Goal: Task Accomplishment & Management: Use online tool/utility

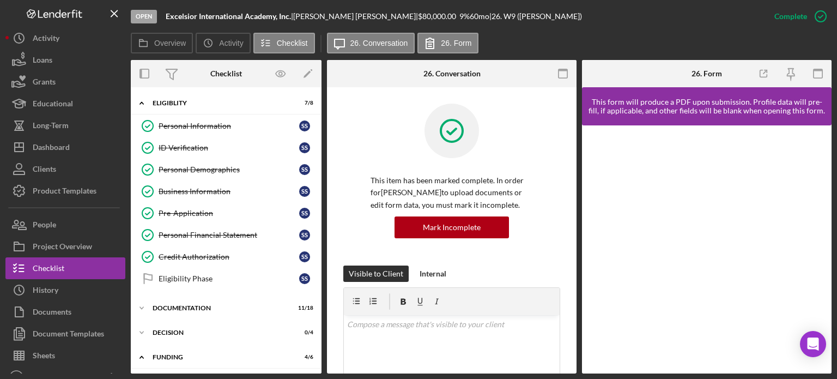
scroll to position [55, 0]
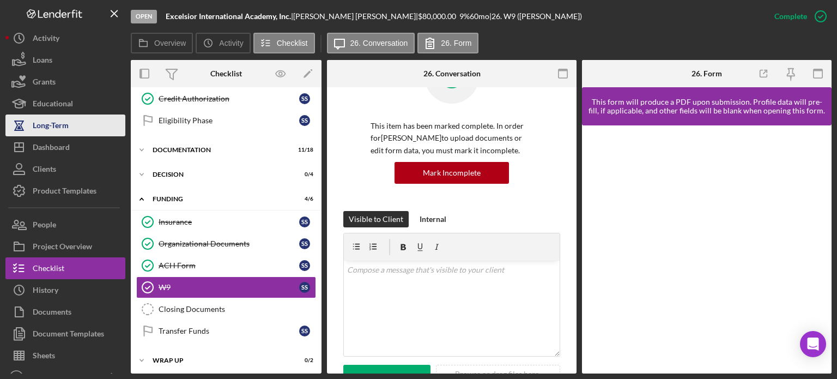
click at [72, 129] on button "Long-Term" at bounding box center [65, 125] width 120 height 22
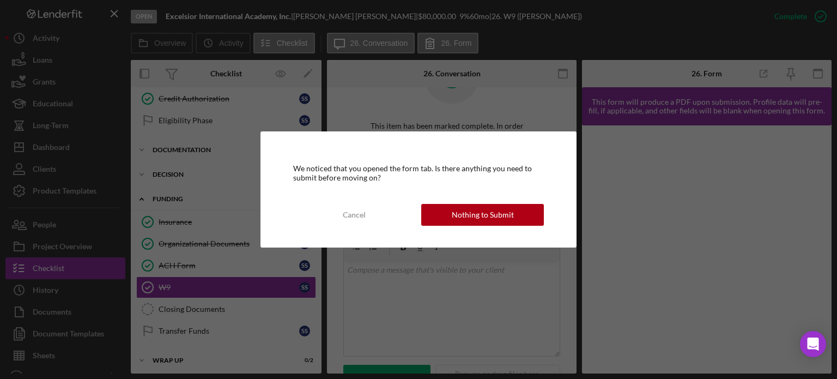
click at [61, 150] on div "We noticed that you opened the form tab. Is there anything you need to submit b…" at bounding box center [418, 189] width 837 height 379
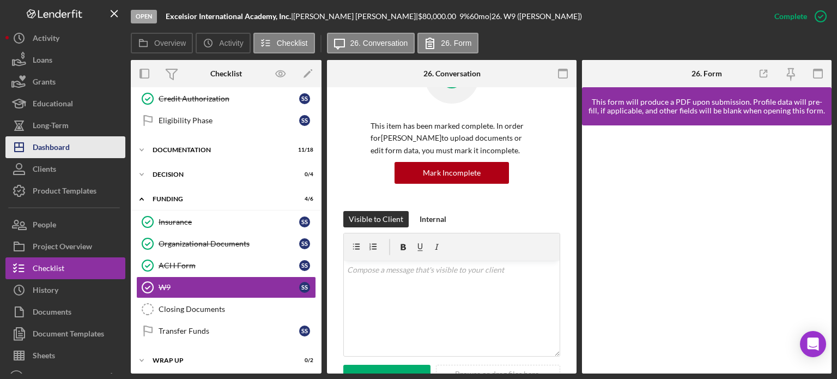
click at [76, 146] on button "Icon/Dashboard Dashboard" at bounding box center [65, 147] width 120 height 22
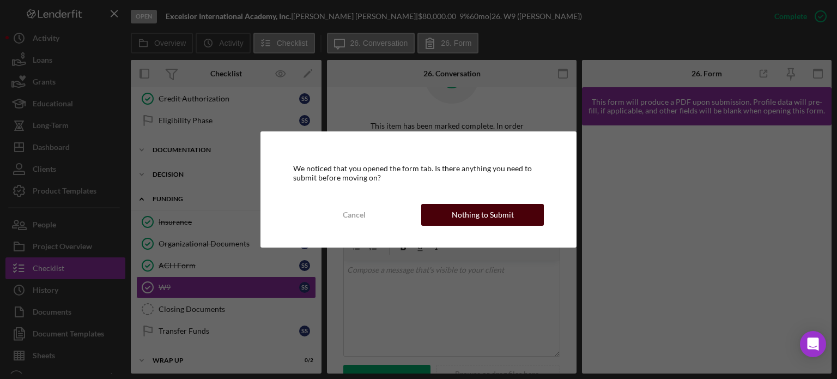
click at [474, 215] on div "Nothing to Submit" at bounding box center [483, 215] width 62 height 22
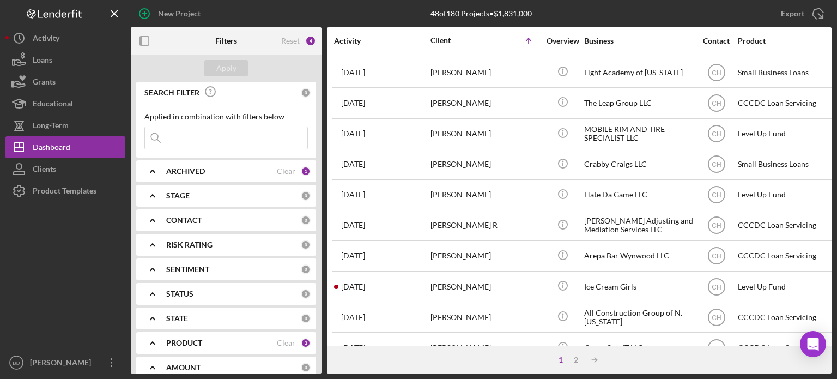
scroll to position [486, 0]
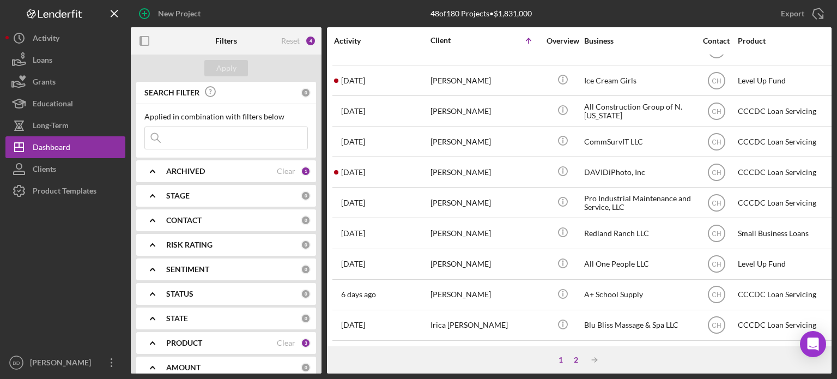
click at [576, 356] on div "2" at bounding box center [576, 359] width 15 height 9
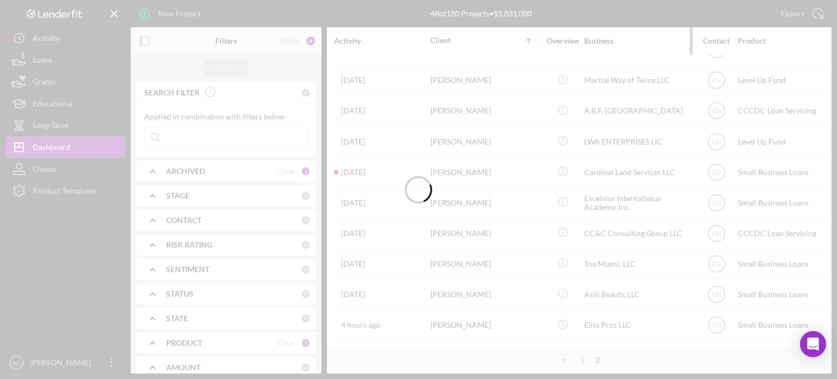
scroll to position [425, 0]
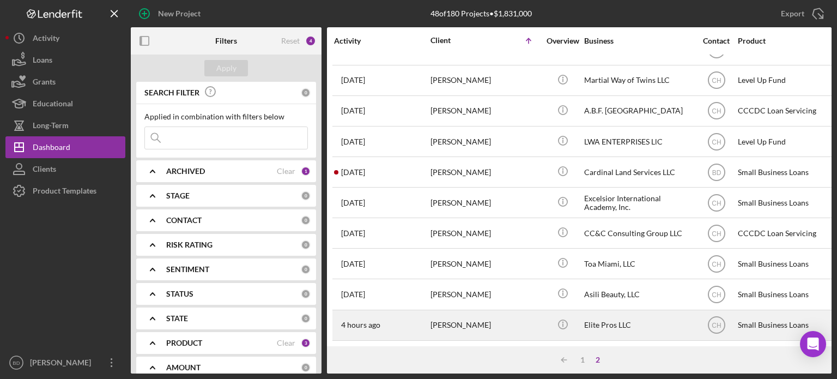
click at [578, 311] on div "Icon/Info" at bounding box center [562, 325] width 41 height 29
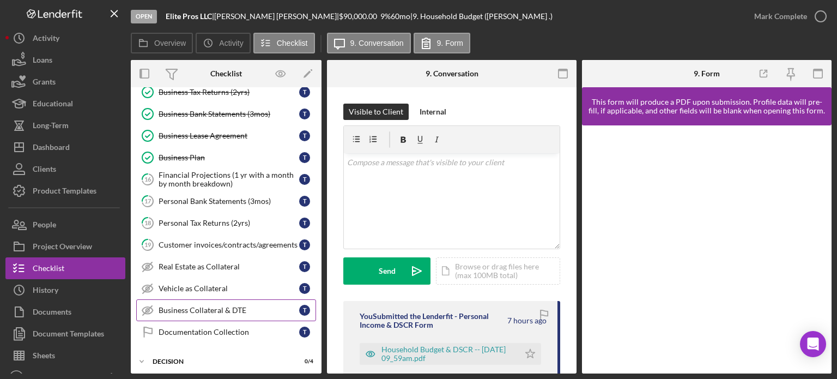
scroll to position [218, 0]
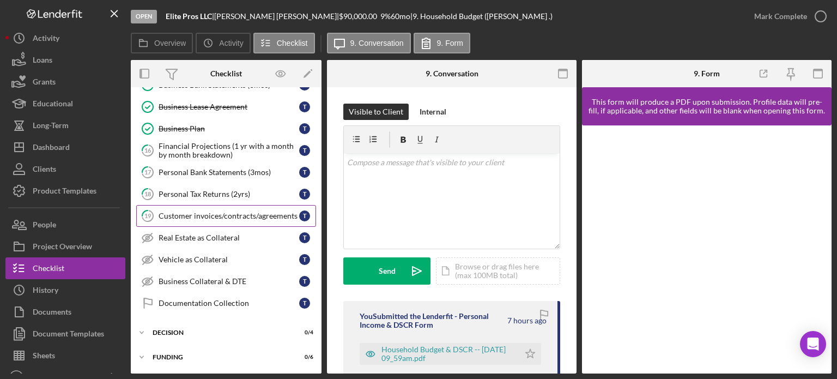
click at [216, 212] on div "Customer invoices/contracts/agreements" at bounding box center [229, 216] width 141 height 9
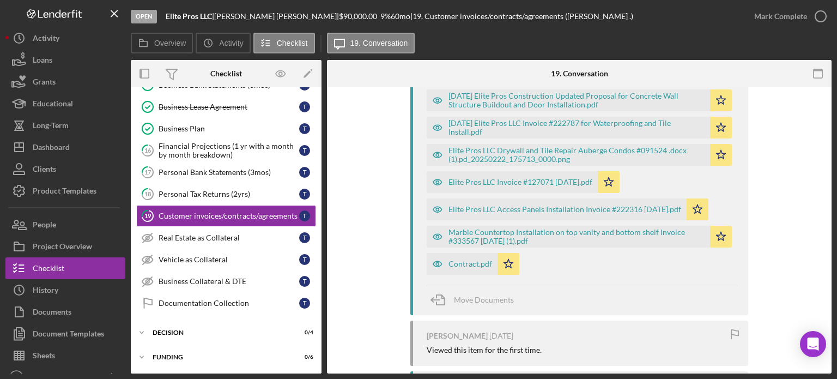
scroll to position [382, 0]
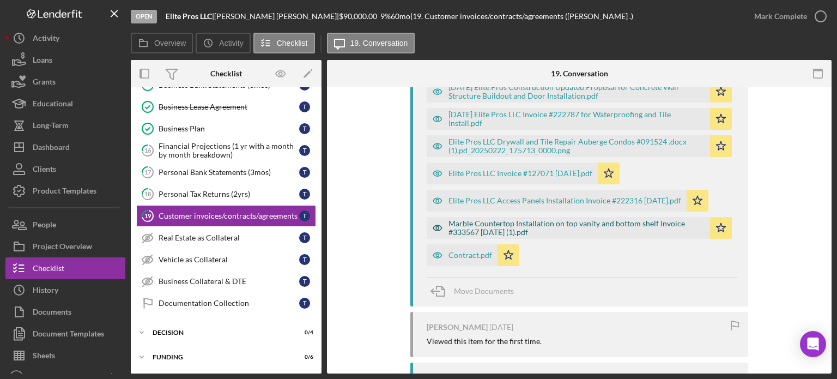
click at [435, 226] on icon "button" at bounding box center [438, 228] width 22 height 22
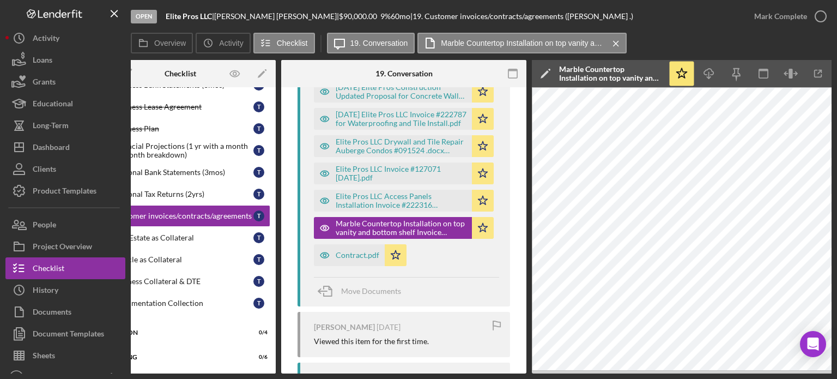
scroll to position [0, 73]
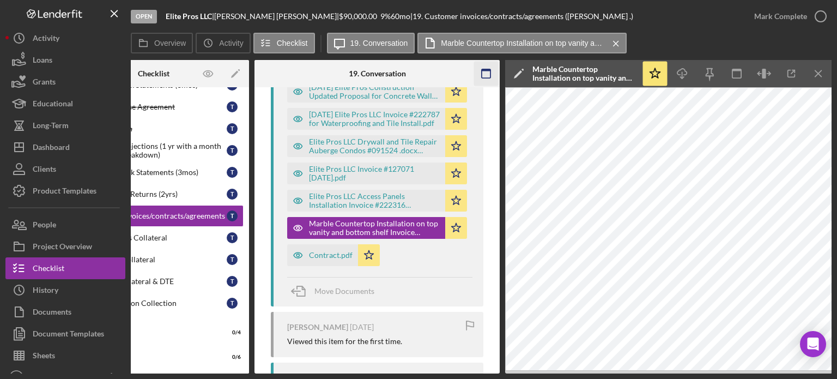
click at [824, 77] on icon "Icon/Menu Close" at bounding box center [819, 74] width 25 height 25
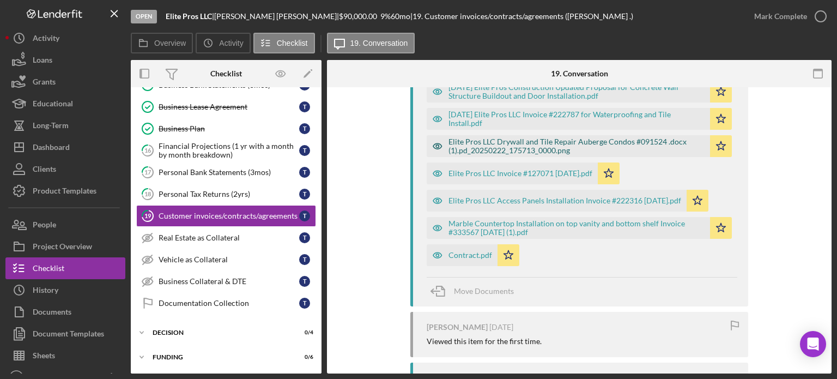
scroll to position [0, 0]
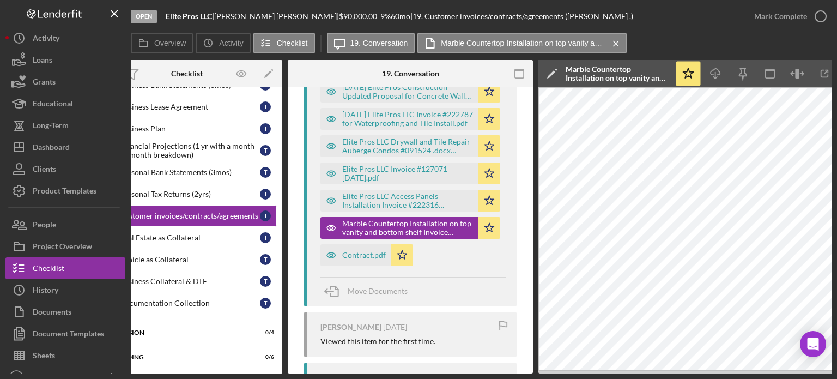
scroll to position [0, 73]
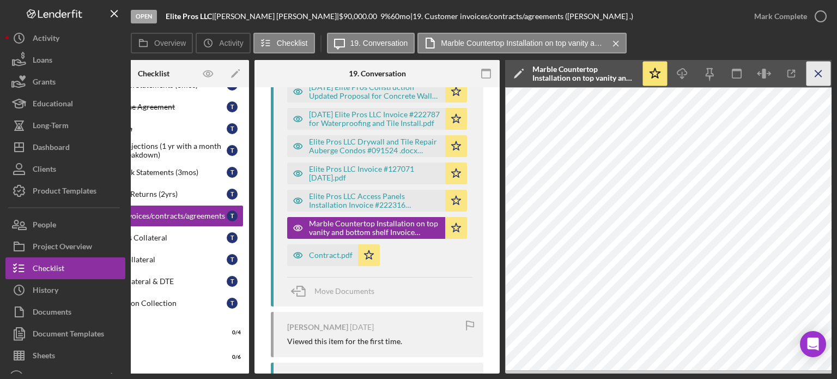
click at [813, 73] on icon "Icon/Menu Close" at bounding box center [819, 74] width 25 height 25
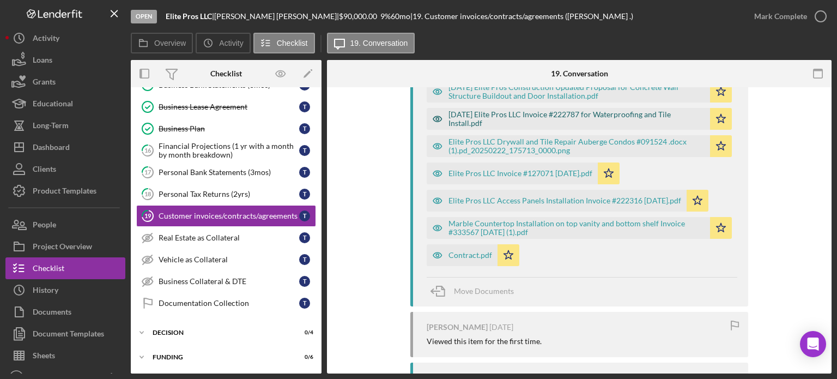
scroll to position [0, 0]
click at [439, 196] on icon "button" at bounding box center [438, 201] width 22 height 22
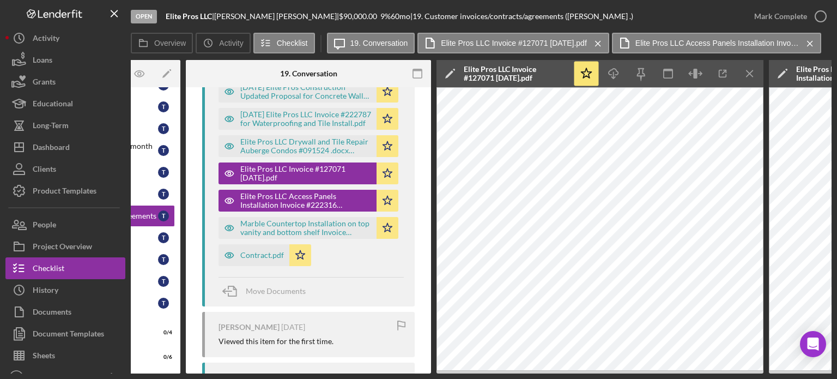
scroll to position [0, 142]
click at [229, 144] on icon "button" at bounding box center [229, 146] width 22 height 22
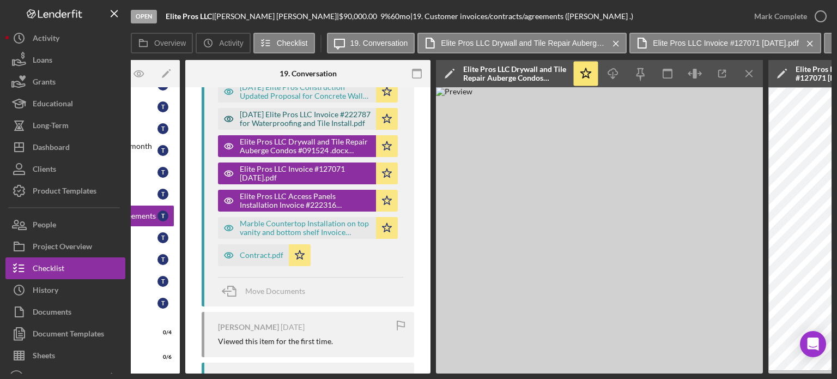
click at [226, 116] on icon "button" at bounding box center [229, 119] width 22 height 22
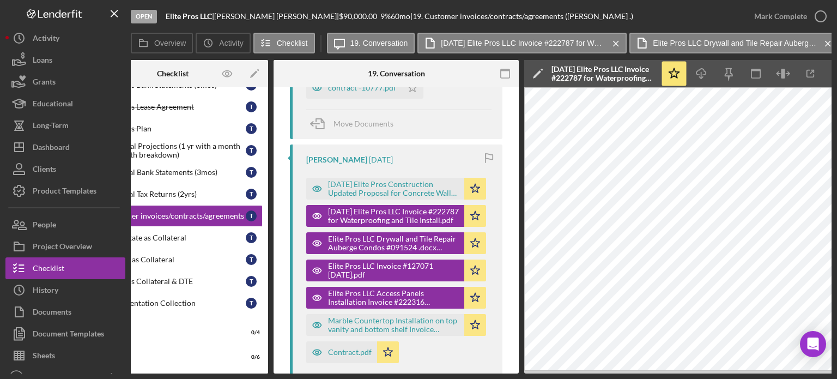
scroll to position [273, 0]
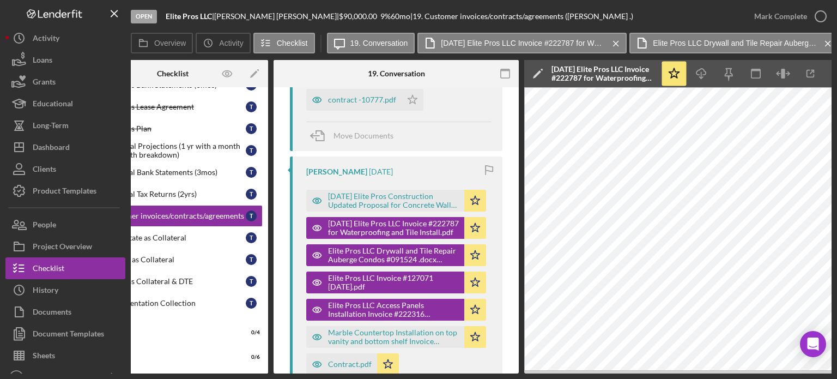
drag, startPoint x: 417, startPoint y: 373, endPoint x: 506, endPoint y: 374, distance: 88.9
click at [506, 374] on div "Open Elite Pros LLC | [PERSON_NAME] | $90,000.00 9 % 60 mo | 19. Customer invoi…" at bounding box center [418, 189] width 837 height 379
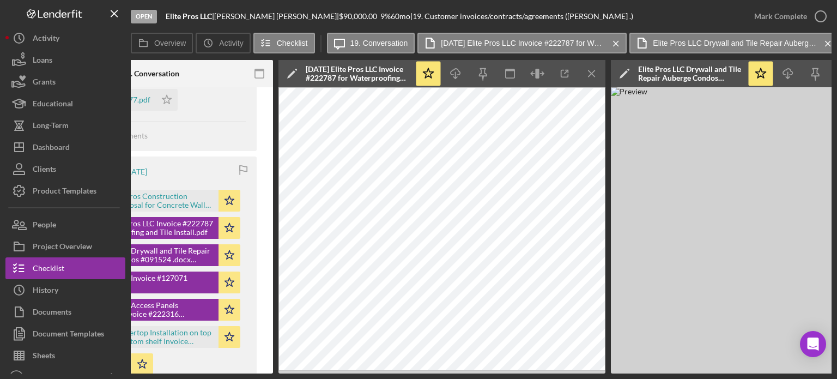
scroll to position [0, 289]
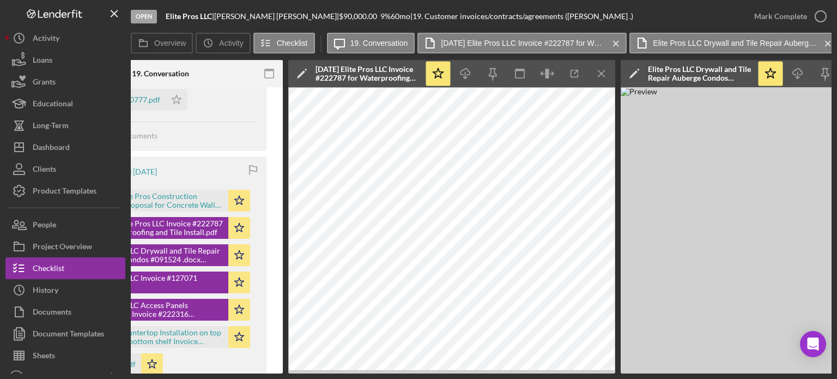
click at [730, 256] on img at bounding box center [784, 230] width 327 height 286
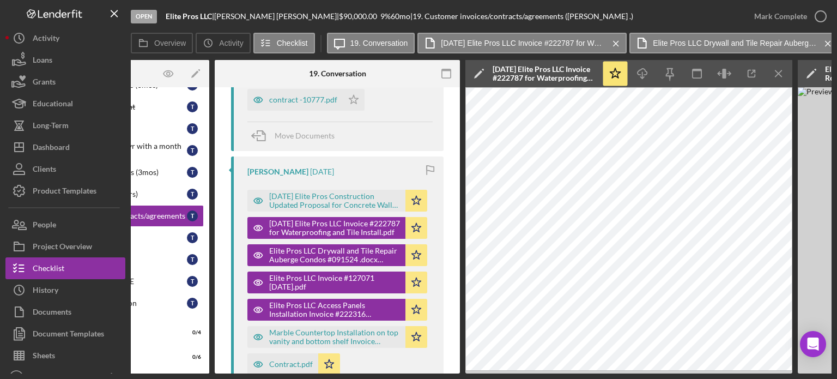
scroll to position [0, 99]
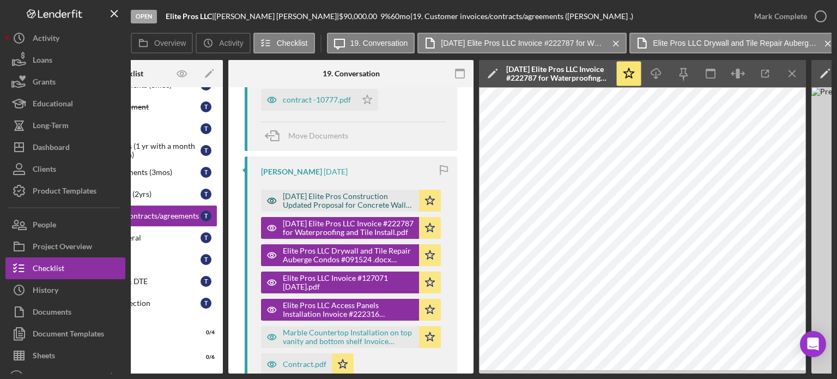
click at [269, 200] on icon "button" at bounding box center [272, 201] width 22 height 22
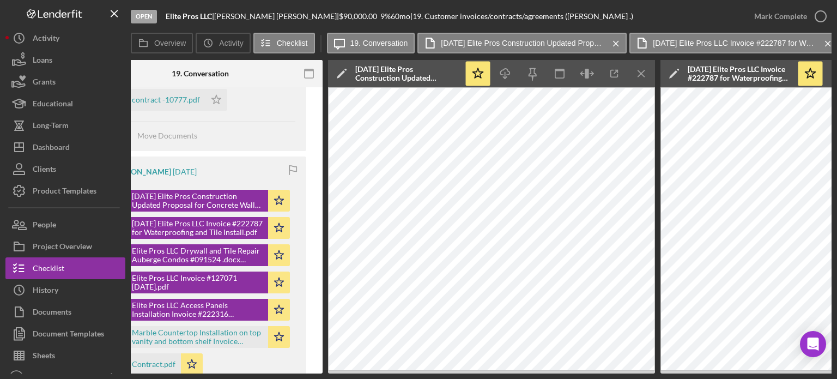
scroll to position [0, 290]
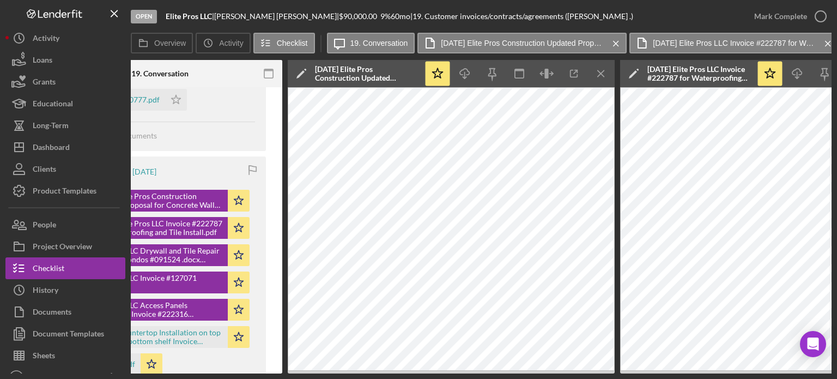
drag, startPoint x: 343, startPoint y: 374, endPoint x: 197, endPoint y: 377, distance: 146.7
click at [209, 377] on div "Open Elite Pros LLC | [PERSON_NAME] | $90,000.00 9 % 60 mo | 19. Customer invoi…" at bounding box center [418, 189] width 837 height 379
click at [195, 377] on div "Open Elite Pros LLC | [PERSON_NAME] | $90,000.00 9 % 60 mo | 19. Customer invoi…" at bounding box center [418, 189] width 837 height 379
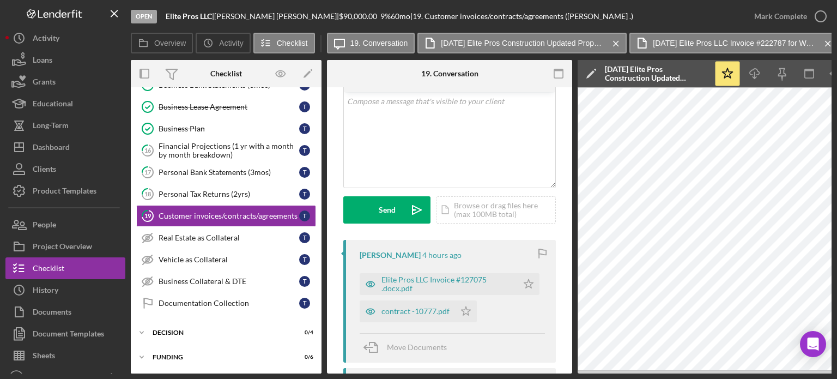
scroll to position [55, 0]
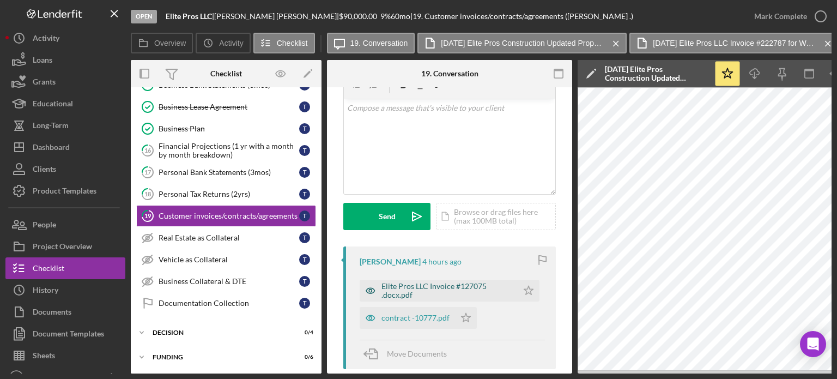
click at [371, 291] on icon "button" at bounding box center [371, 291] width 22 height 22
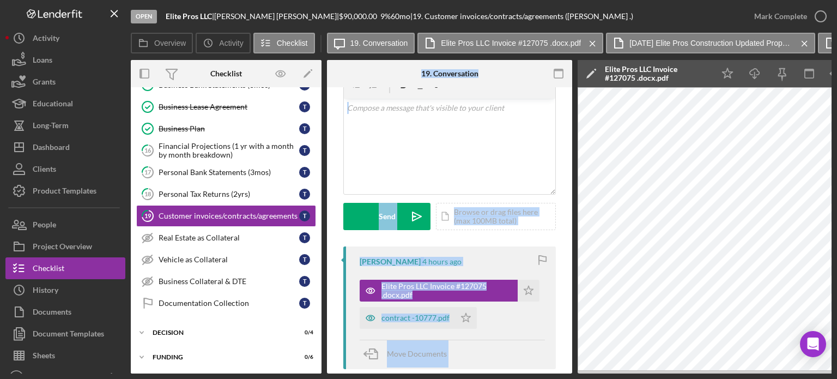
drag, startPoint x: 314, startPoint y: 373, endPoint x: 419, endPoint y: 372, distance: 104.7
click at [419, 372] on div "Open Elite Pros LLC | [PERSON_NAME] | $90,000.00 9 % 60 mo | 19. Customer invoi…" at bounding box center [418, 189] width 837 height 379
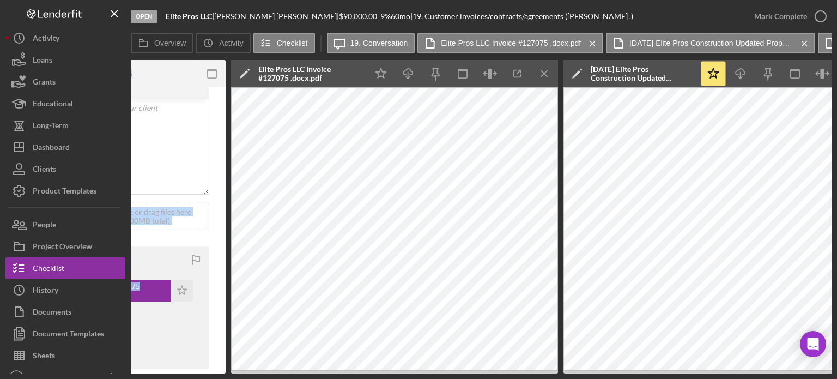
scroll to position [0, 342]
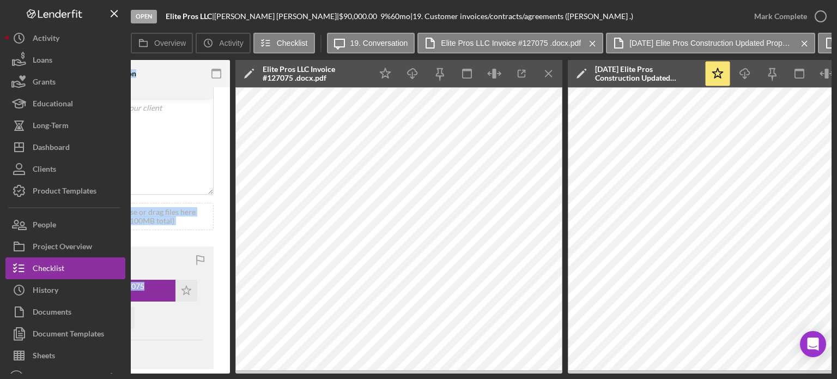
drag, startPoint x: 295, startPoint y: 374, endPoint x: 201, endPoint y: 379, distance: 95.0
click at [201, 378] on html "Open Elite Pros LLC | [PERSON_NAME] | $90,000.00 9 % 60 mo | 19. Customer invoi…" at bounding box center [418, 189] width 837 height 379
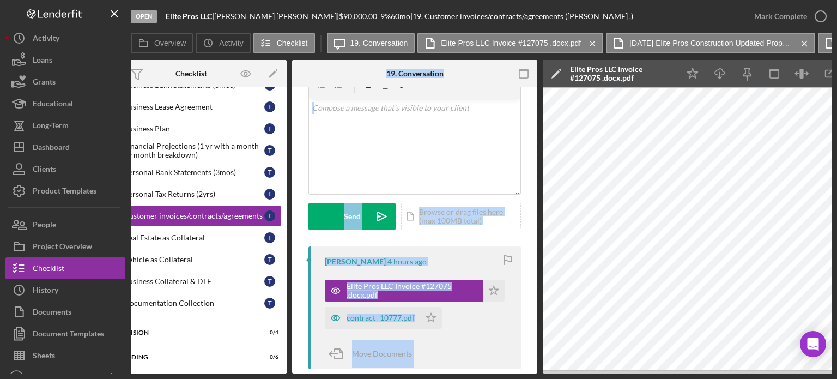
scroll to position [0, 32]
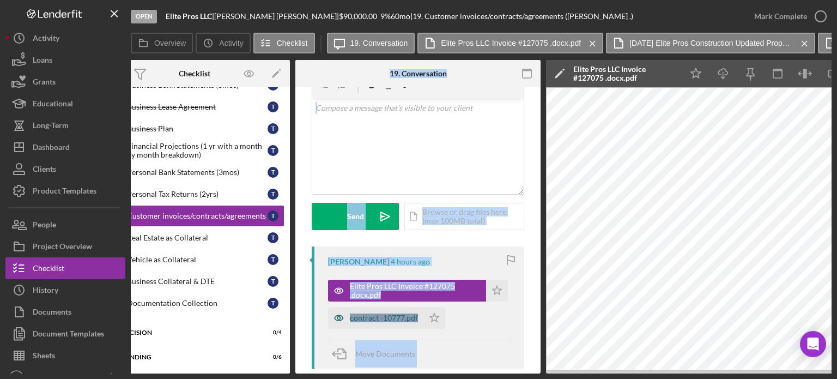
click at [340, 292] on icon "button" at bounding box center [338, 290] width 3 height 3
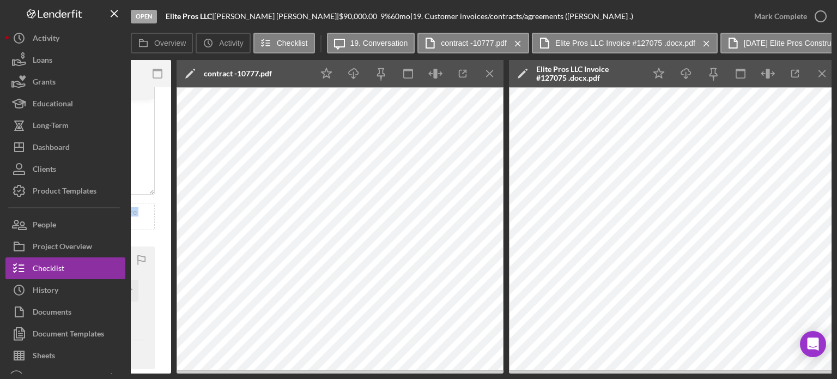
scroll to position [0, 390]
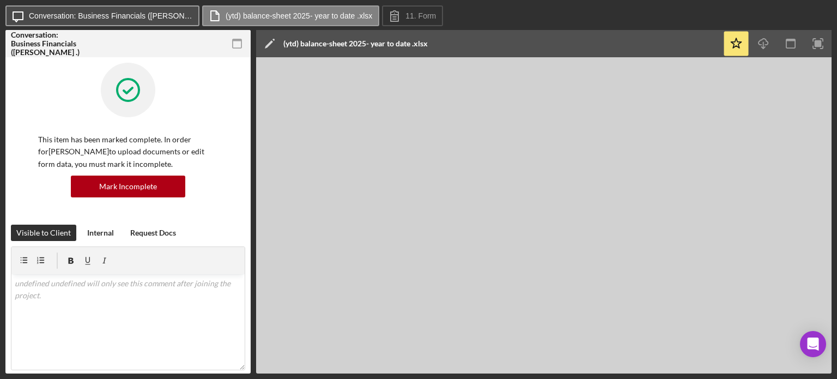
click at [52, 19] on label "Conversation: Business Financials (Tony .)" at bounding box center [111, 15] width 164 height 9
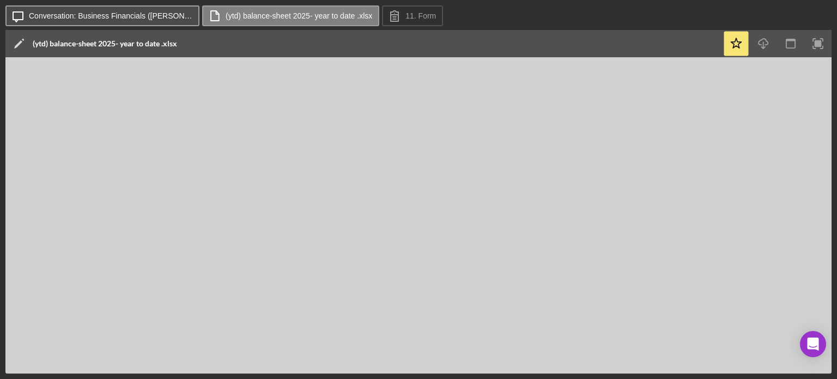
click at [61, 13] on label "Conversation: Business Financials (Tony .)" at bounding box center [111, 15] width 164 height 9
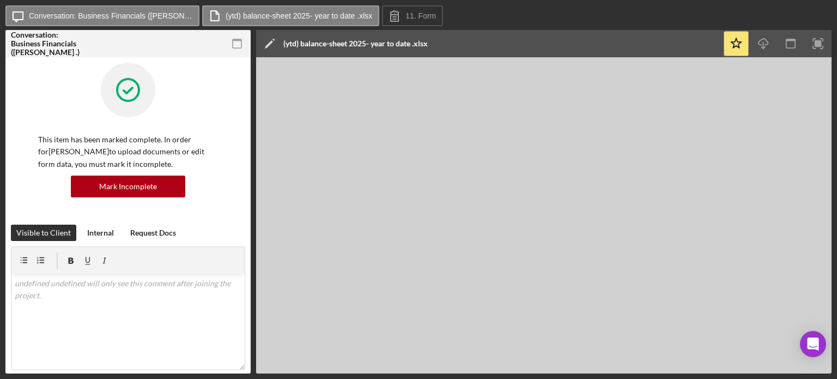
click at [75, 43] on div "Conversation: Business Financials (Tony .)" at bounding box center [49, 44] width 76 height 26
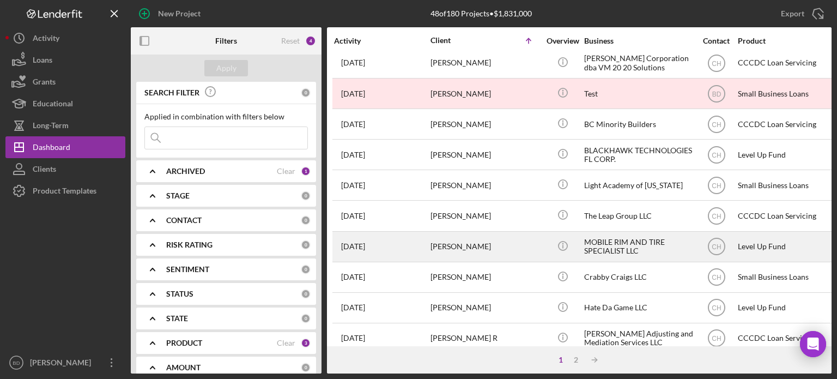
scroll to position [268, 0]
